Goal: Task Accomplishment & Management: Use online tool/utility

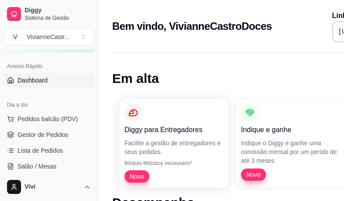
scroll to position [57, 0]
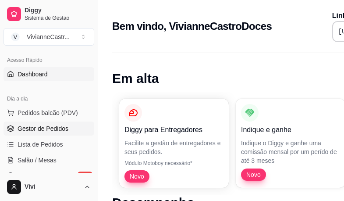
click at [59, 127] on span "Gestor de Pedidos" at bounding box center [43, 128] width 51 height 9
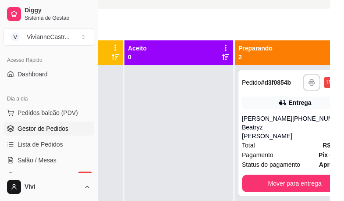
scroll to position [78, 98]
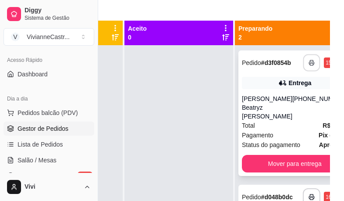
click at [309, 63] on icon "button" at bounding box center [312, 63] width 6 height 6
click at [309, 65] on icon "button" at bounding box center [312, 63] width 6 height 6
click at [309, 194] on icon "button" at bounding box center [312, 197] width 6 height 6
